Goal: Find specific page/section: Locate a particular part of the current website

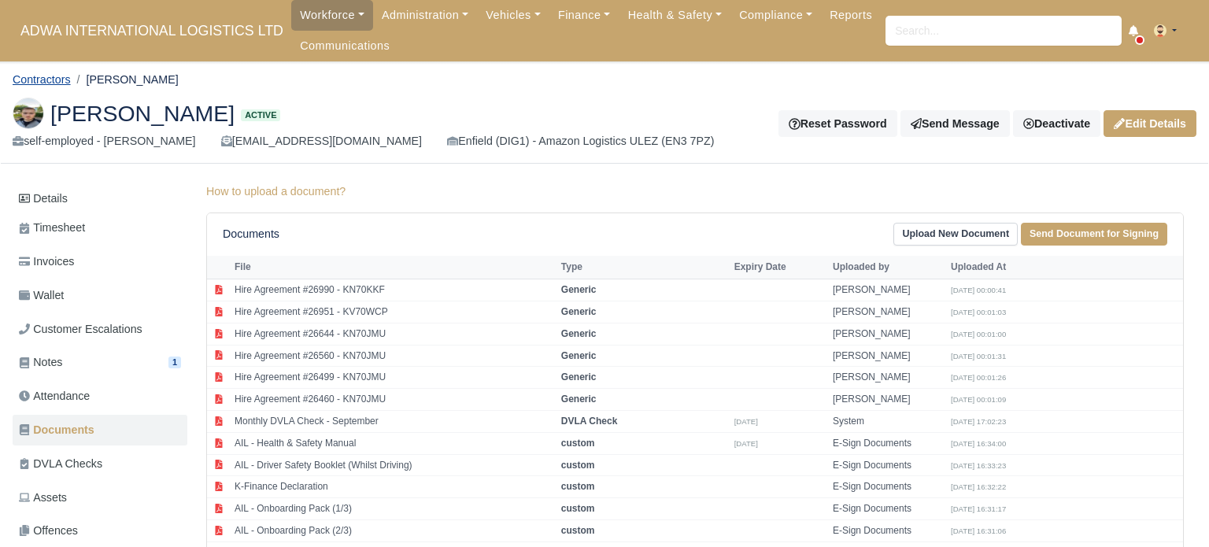
click at [46, 76] on link "Contractors" at bounding box center [42, 79] width 58 height 13
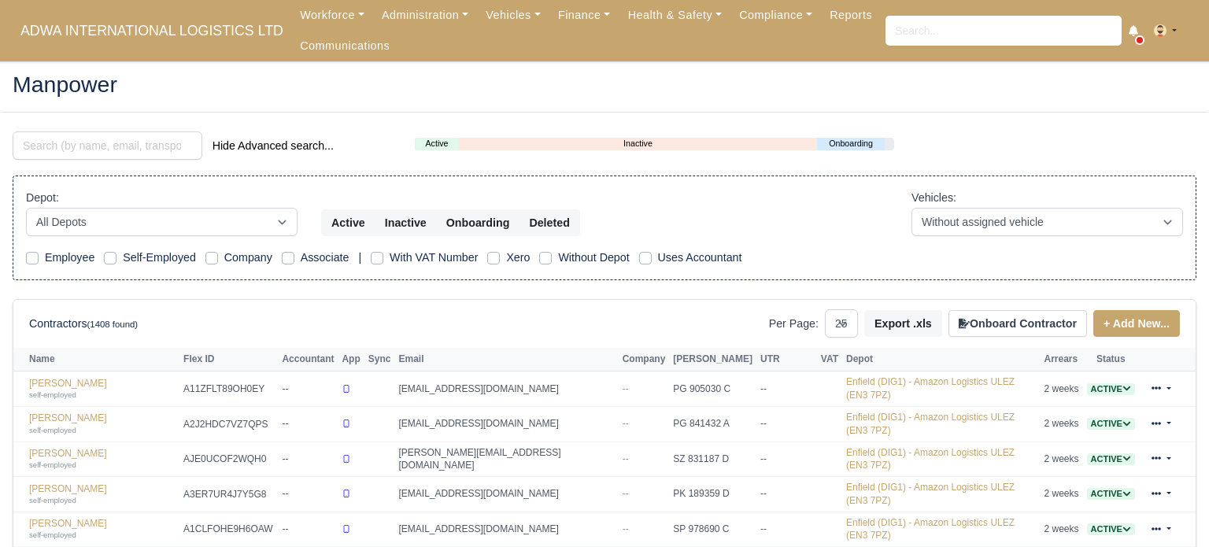
select select "25"
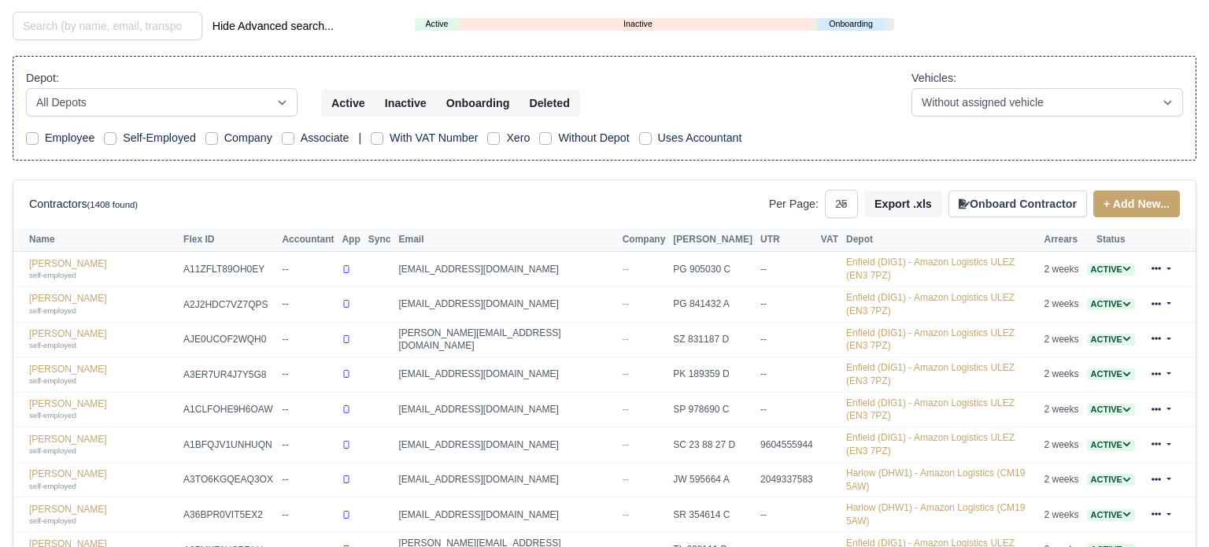
scroll to position [101, 0]
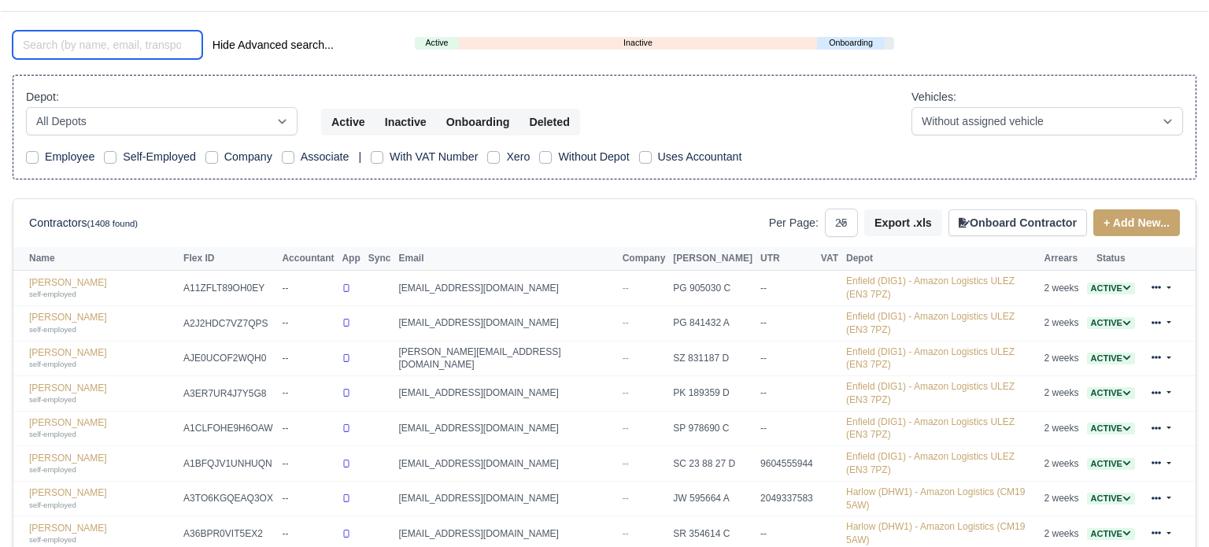
click at [110, 45] on input "search" at bounding box center [108, 45] width 190 height 28
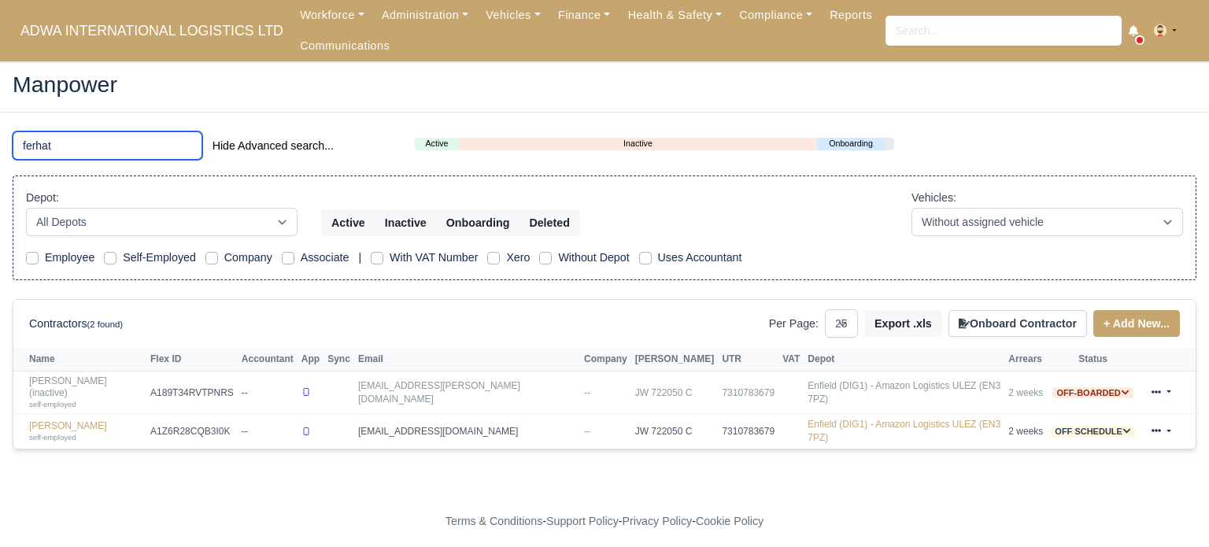
type input "ferhat"
click at [93, 380] on link "Ferhat Bolat (inactive) self-employed" at bounding box center [85, 392] width 113 height 34
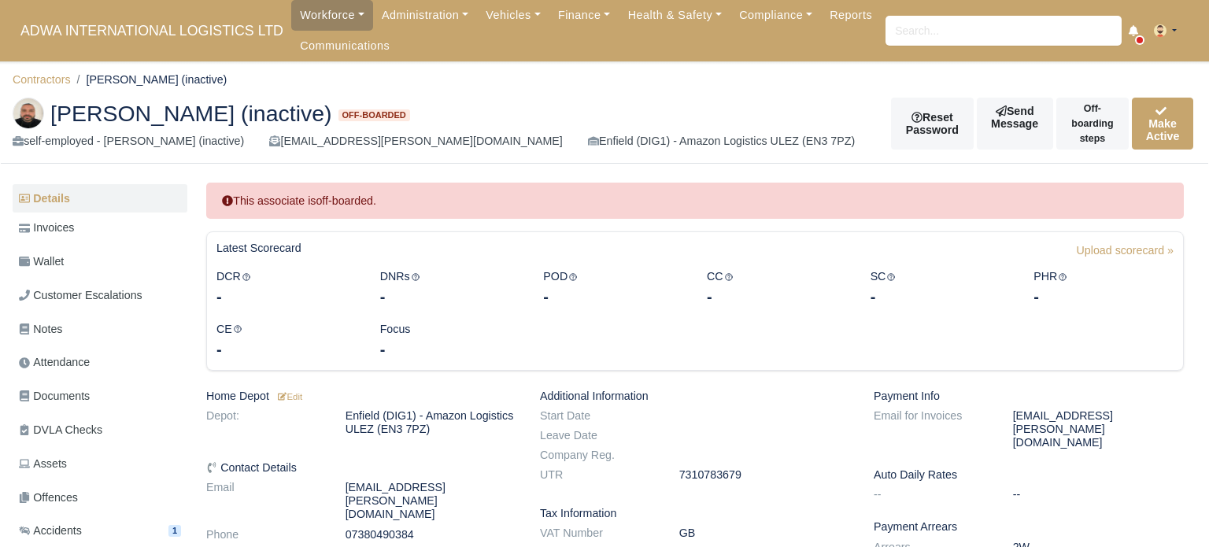
scroll to position [8, 0]
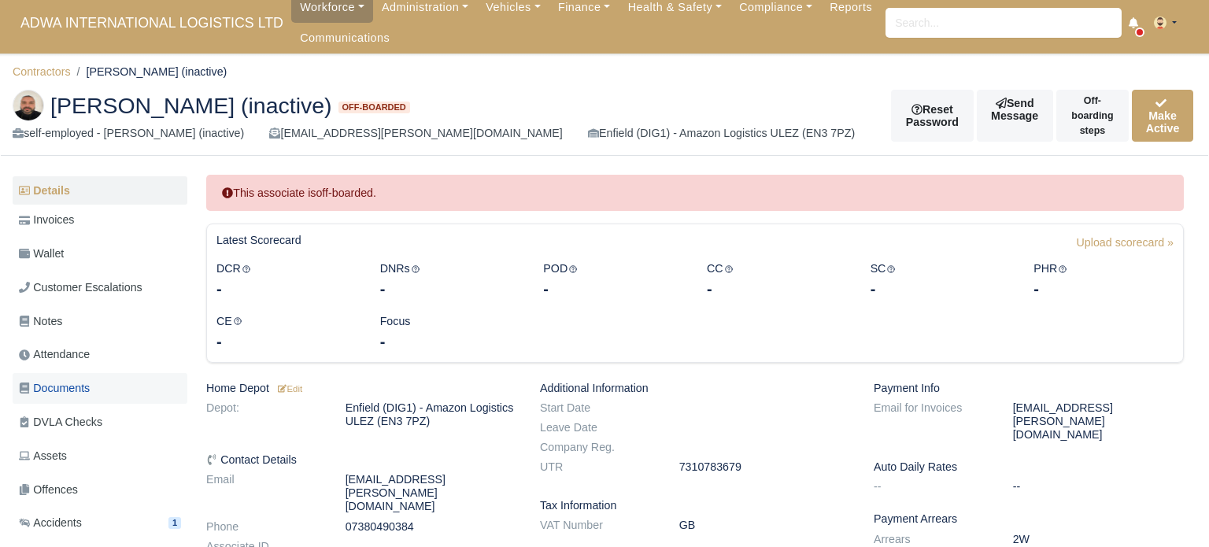
click at [118, 379] on link "Documents" at bounding box center [100, 388] width 175 height 31
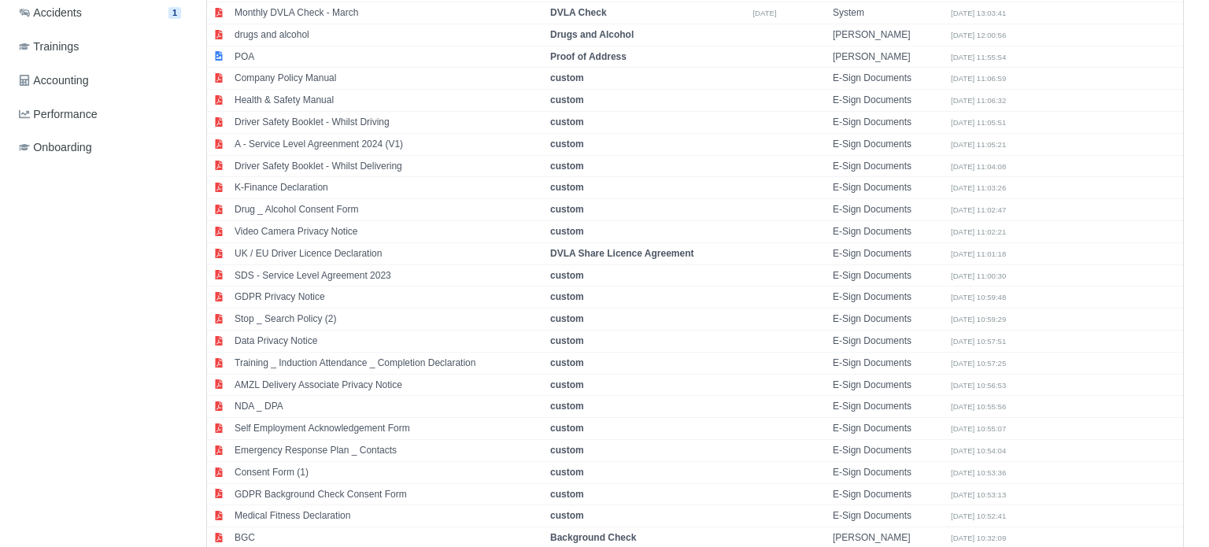
scroll to position [712, 0]
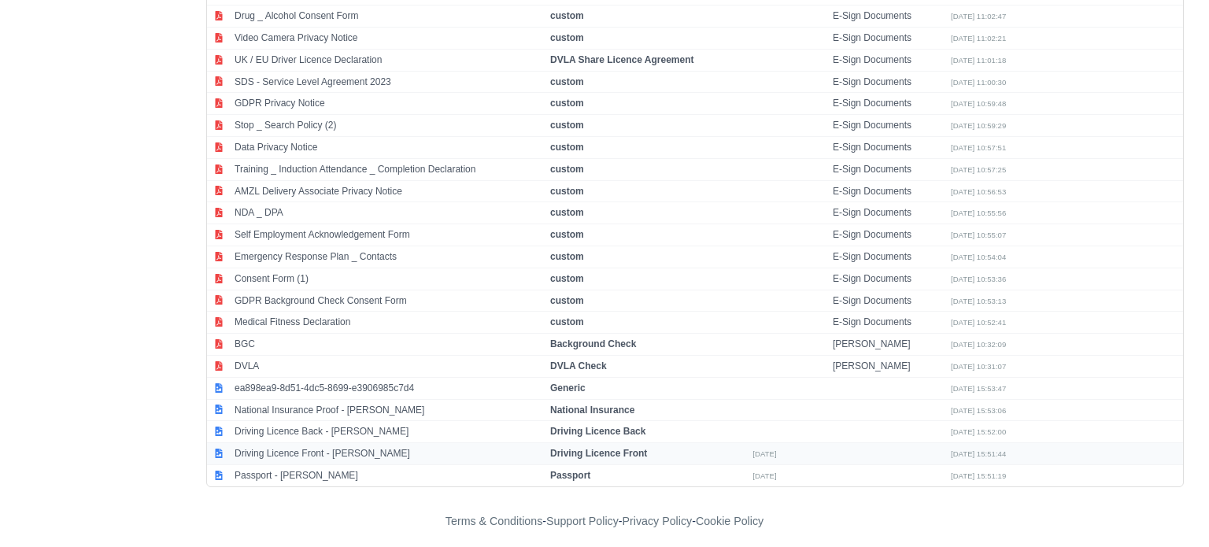
click at [294, 449] on td "Driving Licence Front - Ferhat Bolat" at bounding box center [389, 454] width 316 height 22
select select "driving-licence-front"
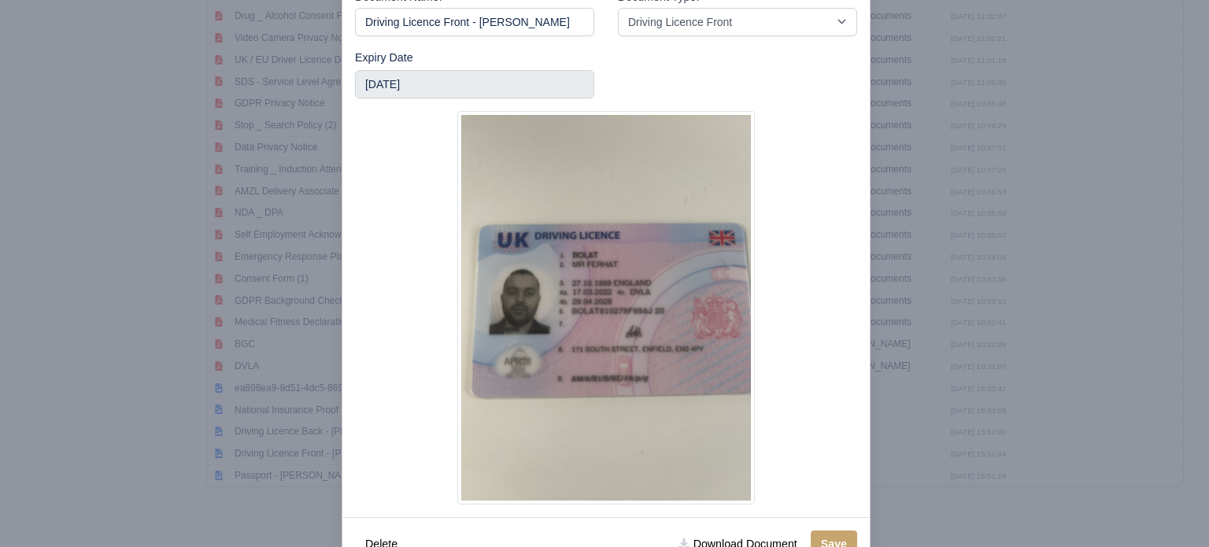
scroll to position [142, 0]
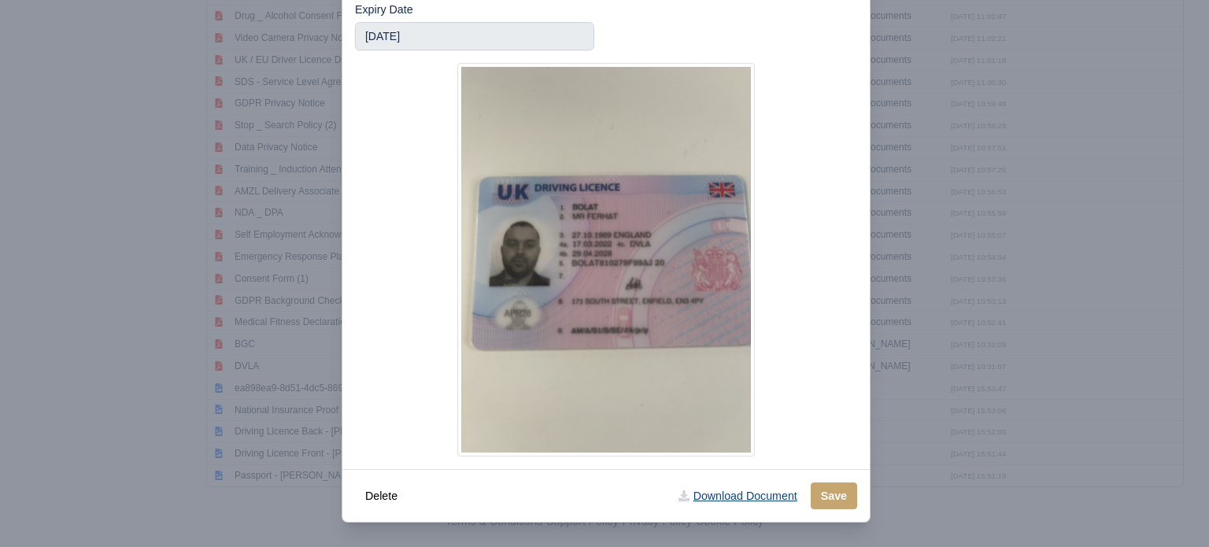
click at [756, 498] on link "Download Document" at bounding box center [737, 495] width 139 height 27
click at [149, 401] on div at bounding box center [604, 273] width 1209 height 547
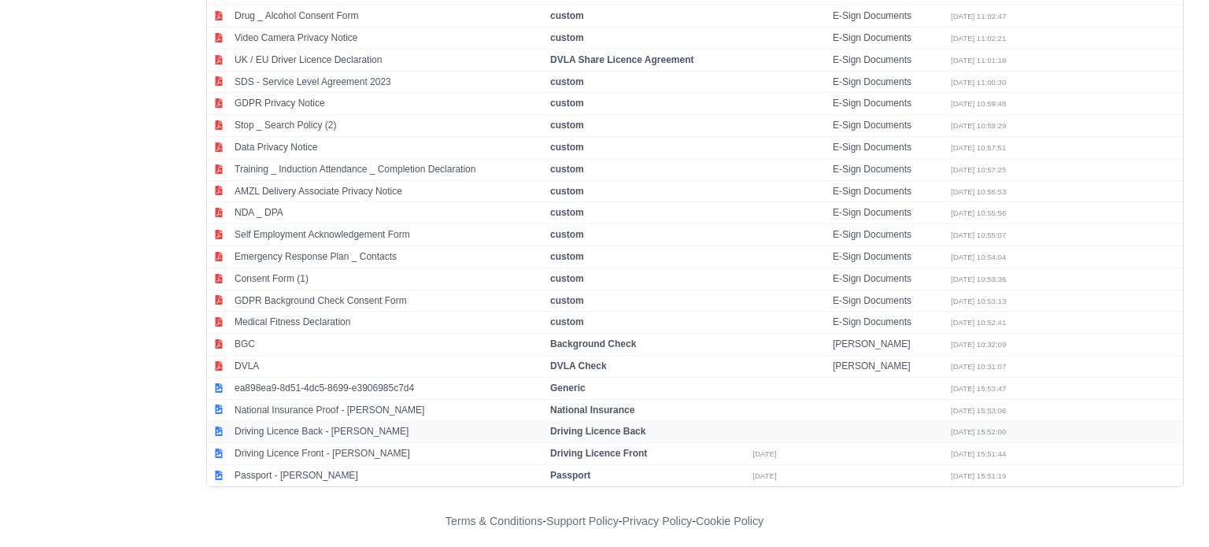
click at [345, 428] on td "Driving Licence Back - Ferhat Bolat" at bounding box center [389, 432] width 316 height 22
select select "driving-licence-back"
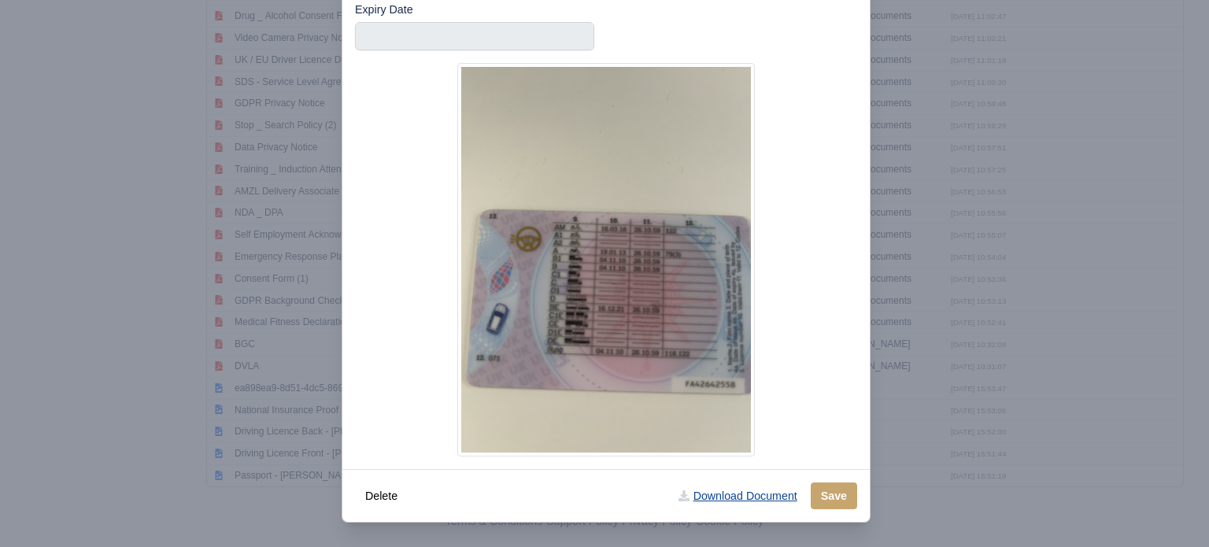
click at [756, 500] on link "Download Document" at bounding box center [737, 495] width 139 height 27
click at [130, 228] on div at bounding box center [604, 273] width 1209 height 547
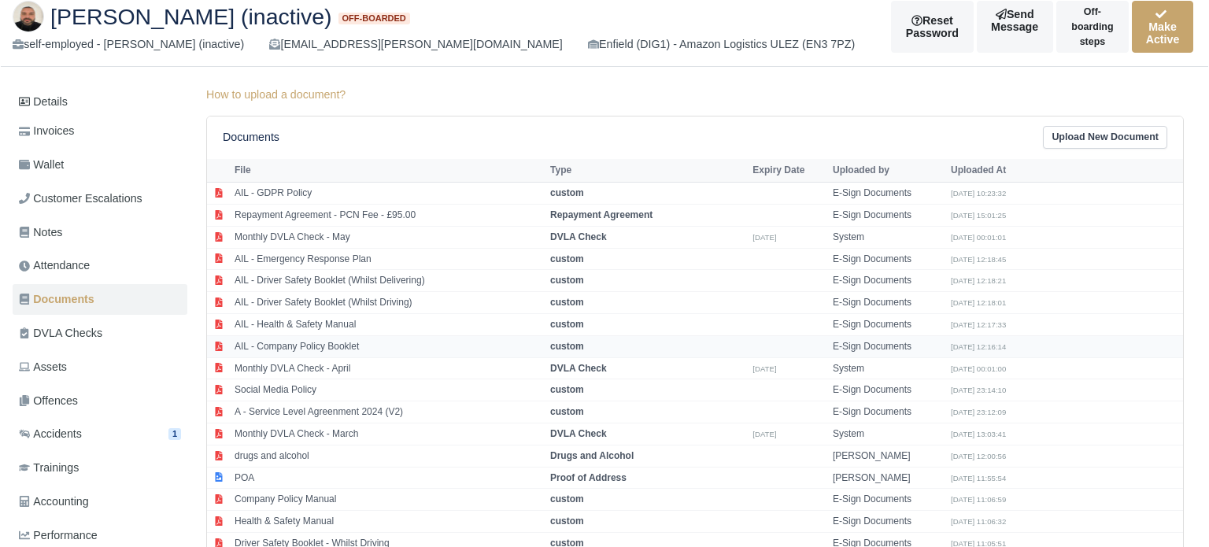
scroll to position [132, 0]
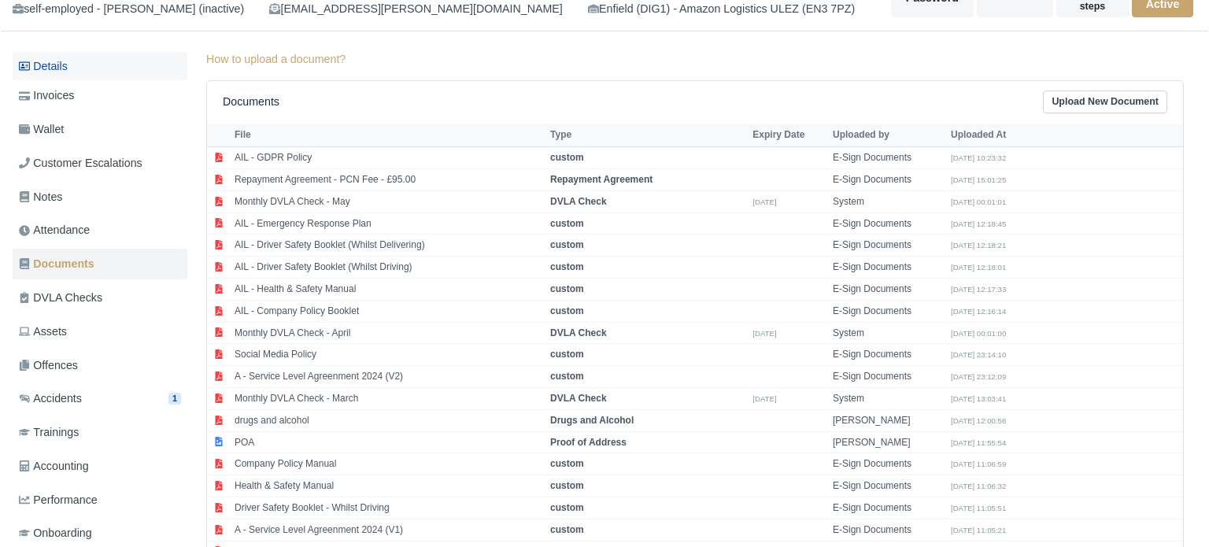
click at [92, 75] on link "Details" at bounding box center [100, 66] width 175 height 29
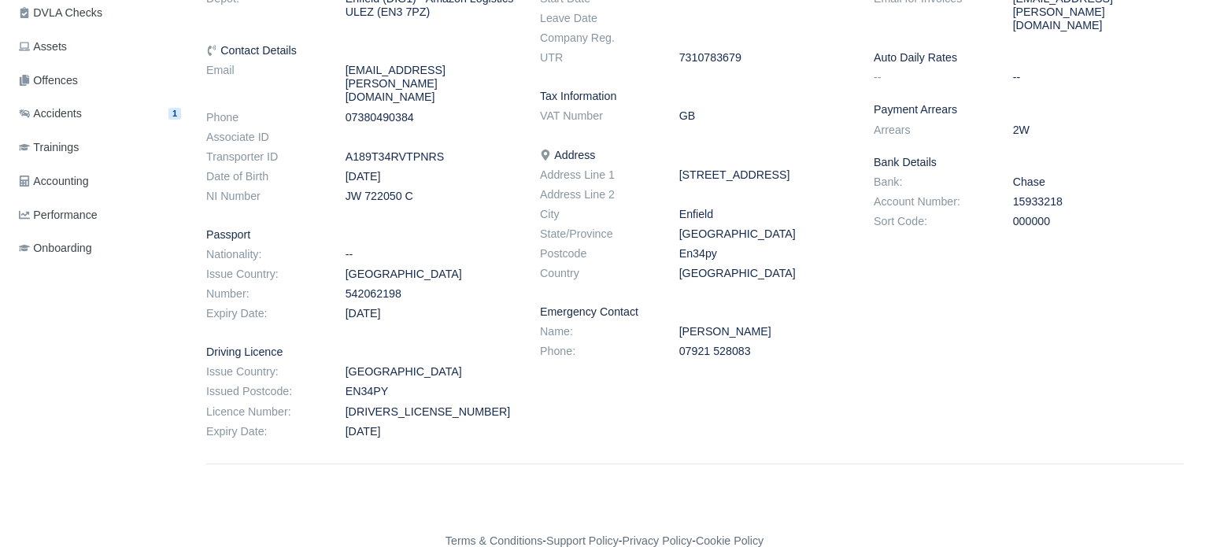
scroll to position [417, 0]
drag, startPoint x: 342, startPoint y: 383, endPoint x: 457, endPoint y: 388, distance: 115.1
click at [457, 405] on dd "[DRIVERS_LICENSE_NUMBER]" at bounding box center [431, 411] width 194 height 13
copy dd "[DRIVERS_LICENSE_NUMBER]"
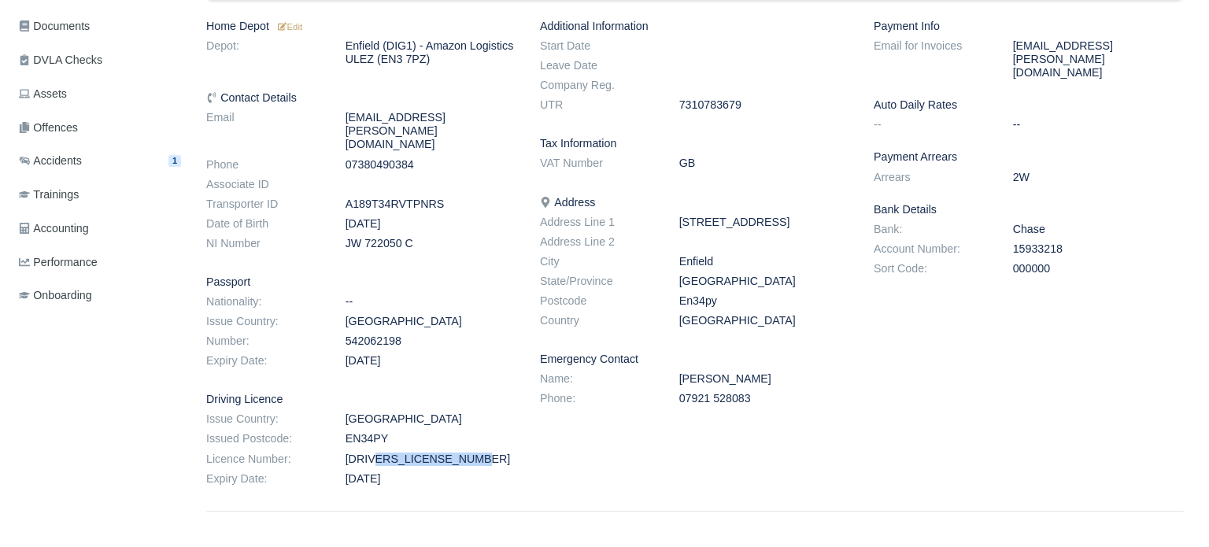
scroll to position [356, 0]
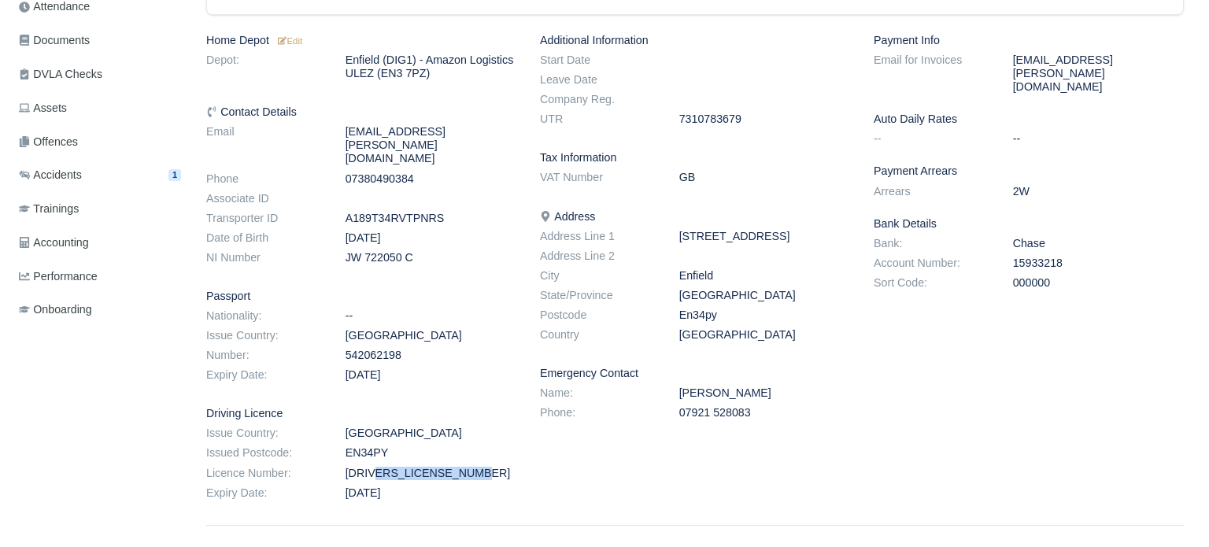
drag, startPoint x: 344, startPoint y: 230, endPoint x: 422, endPoint y: 232, distance: 78.0
click at [422, 251] on dd "JW 722050 C" at bounding box center [431, 257] width 194 height 13
copy dd "JW 722050 C"
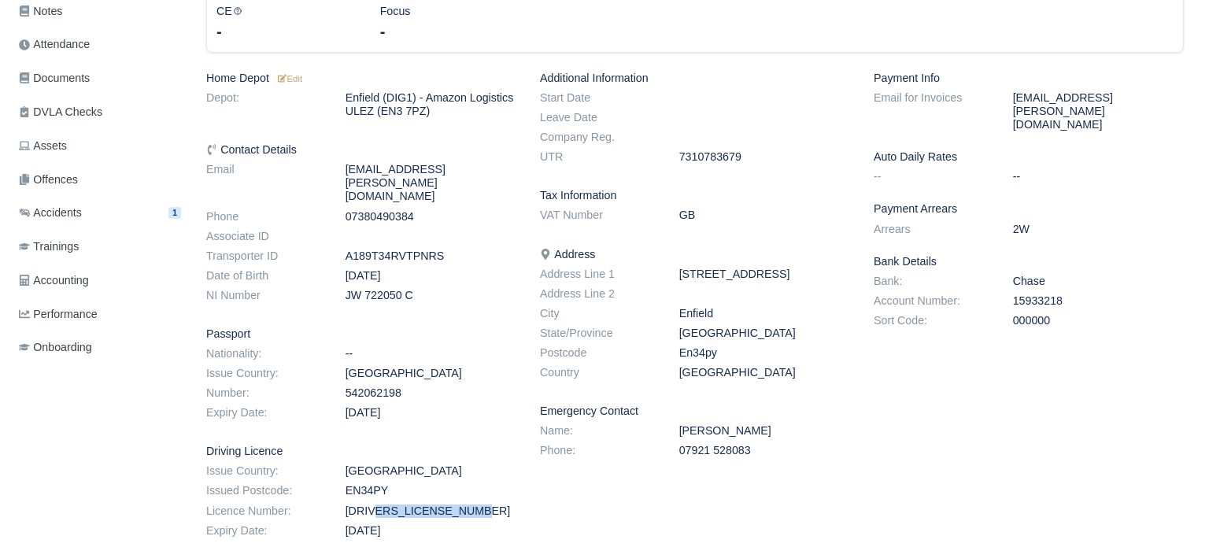
scroll to position [309, 0]
